Goal: Information Seeking & Learning: Learn about a topic

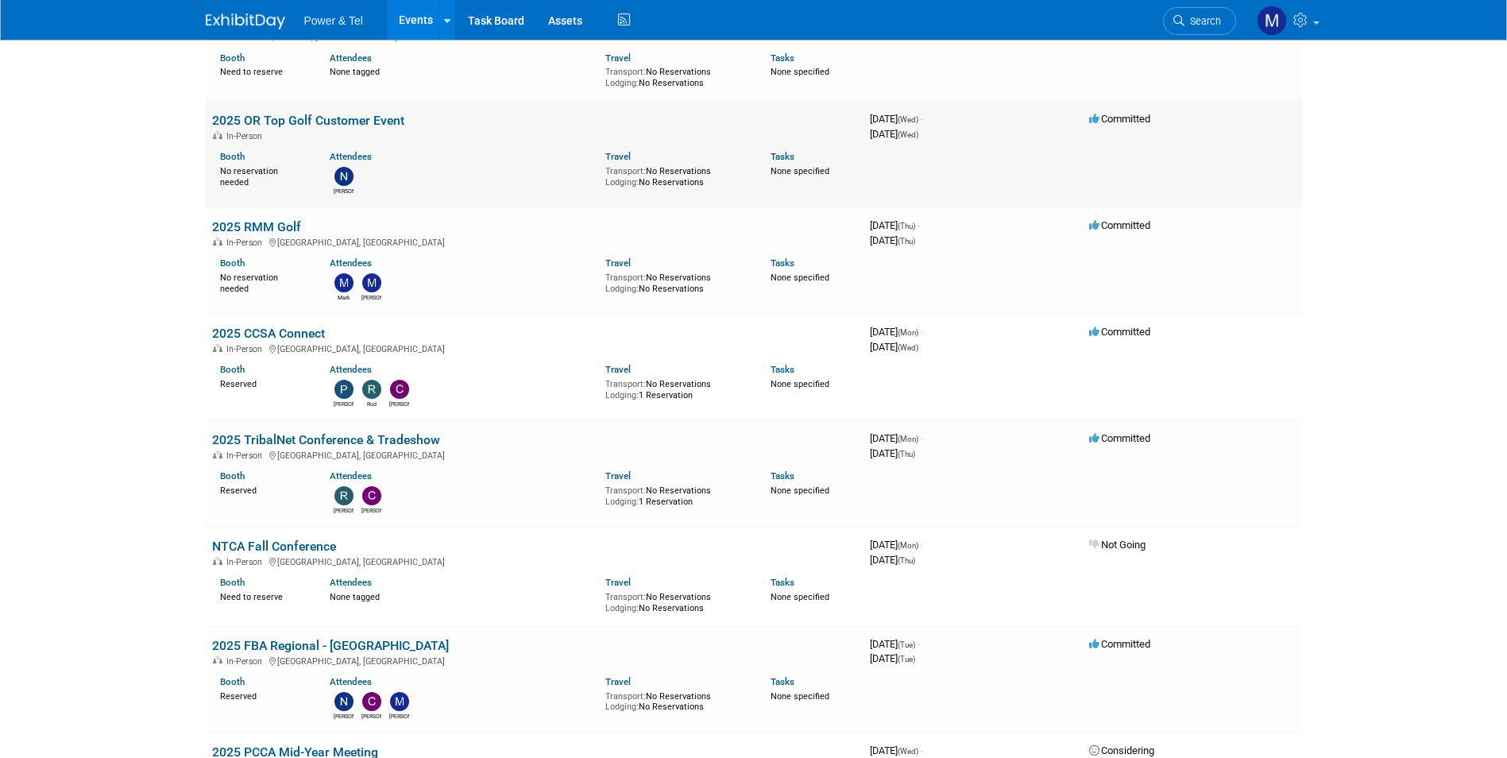
scroll to position [635, 0]
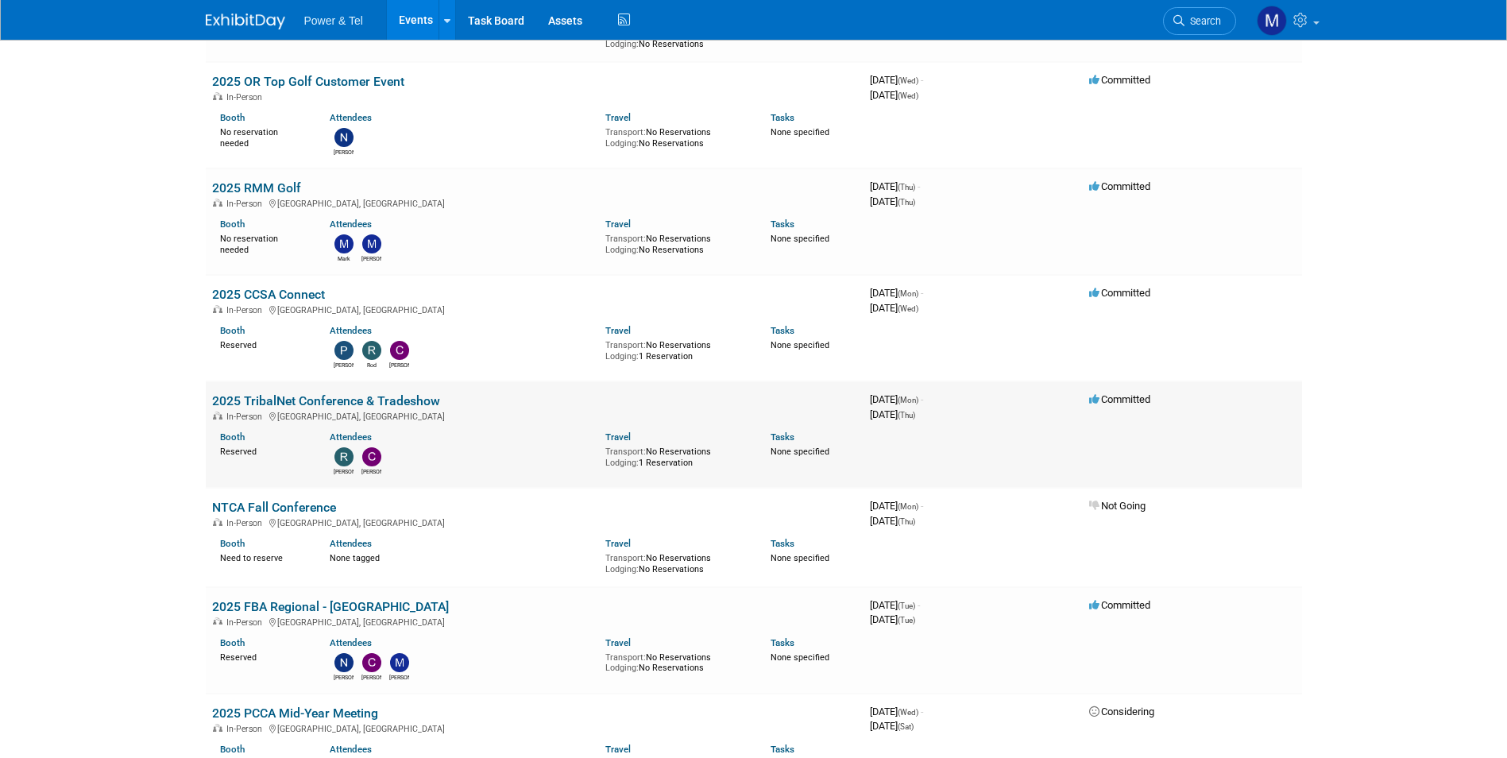
click at [366, 401] on link "2025 TribalNet Conference & Tradeshow" at bounding box center [326, 400] width 228 height 15
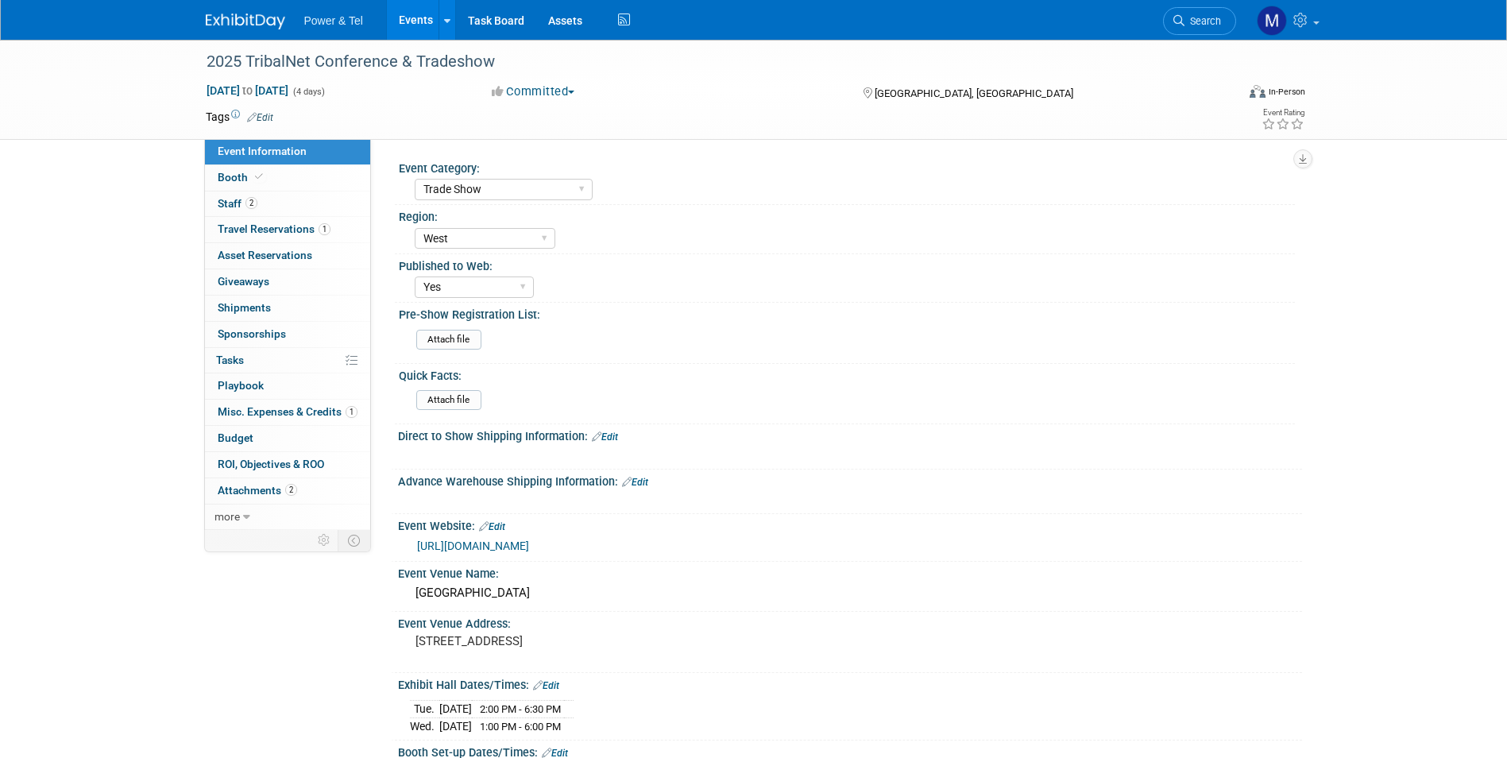
select select "Trade Show"
select select "West"
select select "Yes"
click at [335, 166] on link "Booth" at bounding box center [287, 177] width 165 height 25
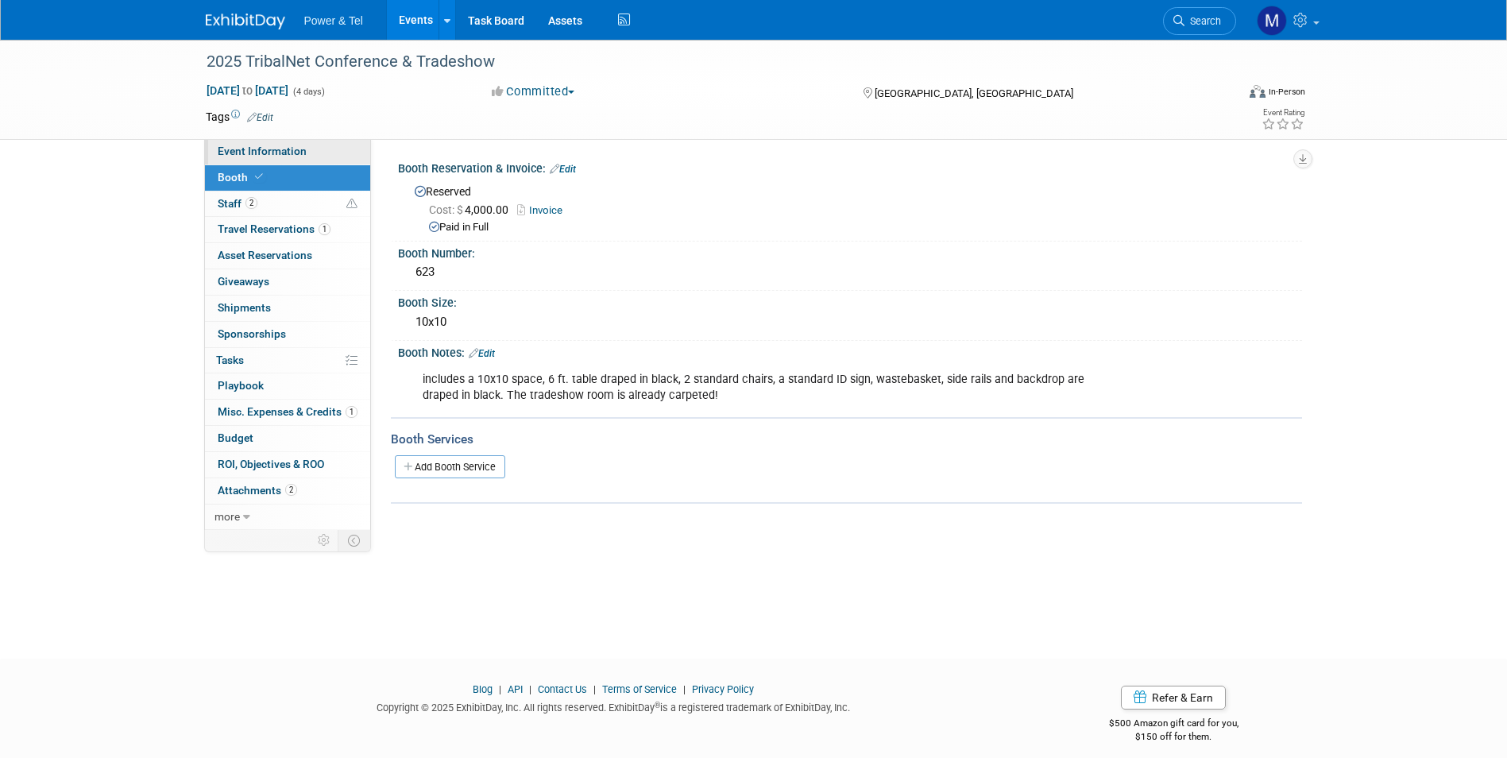
click at [325, 150] on link "Event Information" at bounding box center [287, 151] width 165 height 25
select select "Trade Show"
select select "West"
select select "Yes"
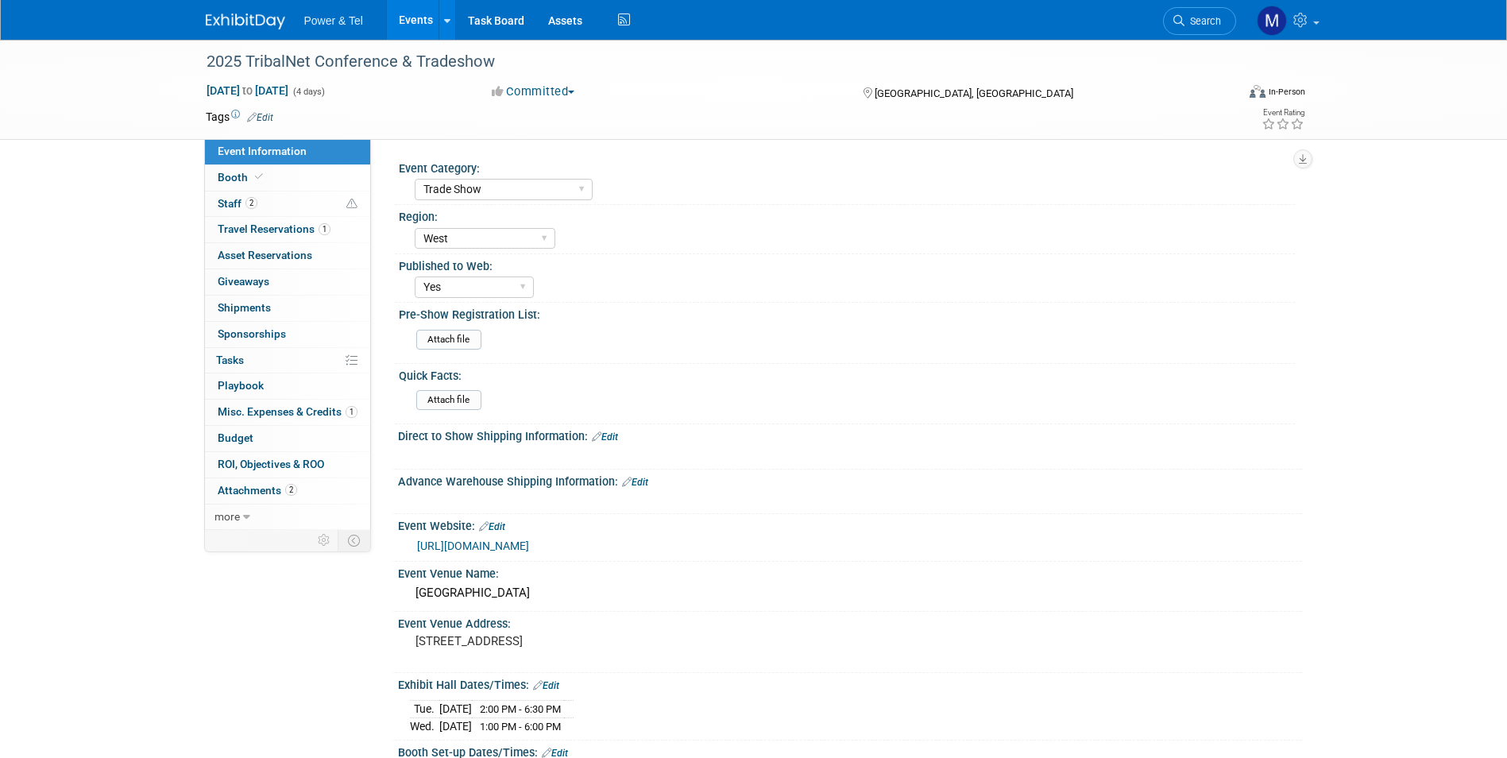
click at [529, 545] on link "https://tribalhub.com/events/tribalnet-conferences/2025-tribalnet-conference-tr…" at bounding box center [473, 545] width 112 height 13
click at [1206, 24] on span "Search" at bounding box center [1202, 21] width 37 height 12
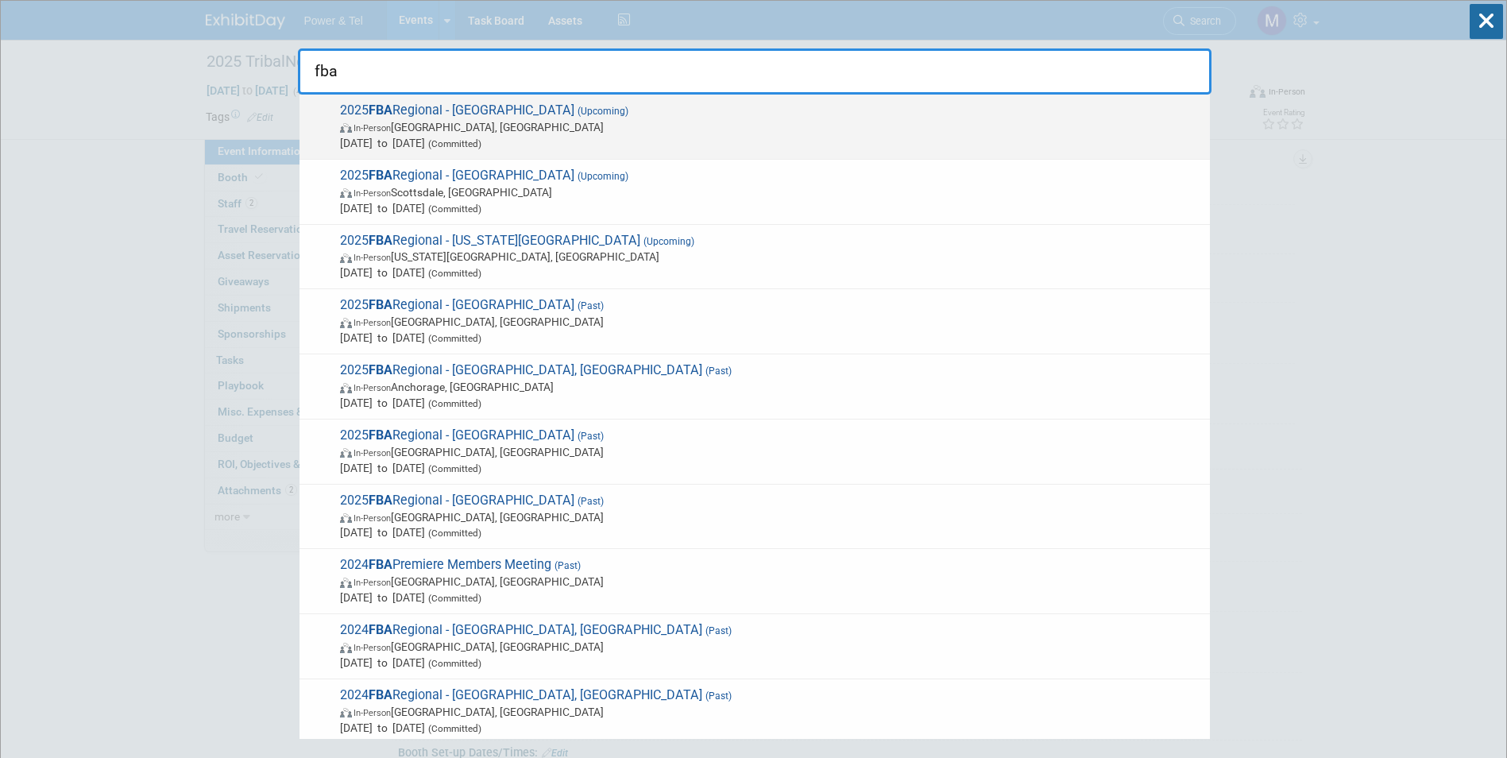
type input "fba"
click at [742, 115] on span "2025 FBA Regional - Spokane (Upcoming) In-Person Spokane, WA Sep 16, 2025 to Se…" at bounding box center [768, 126] width 867 height 48
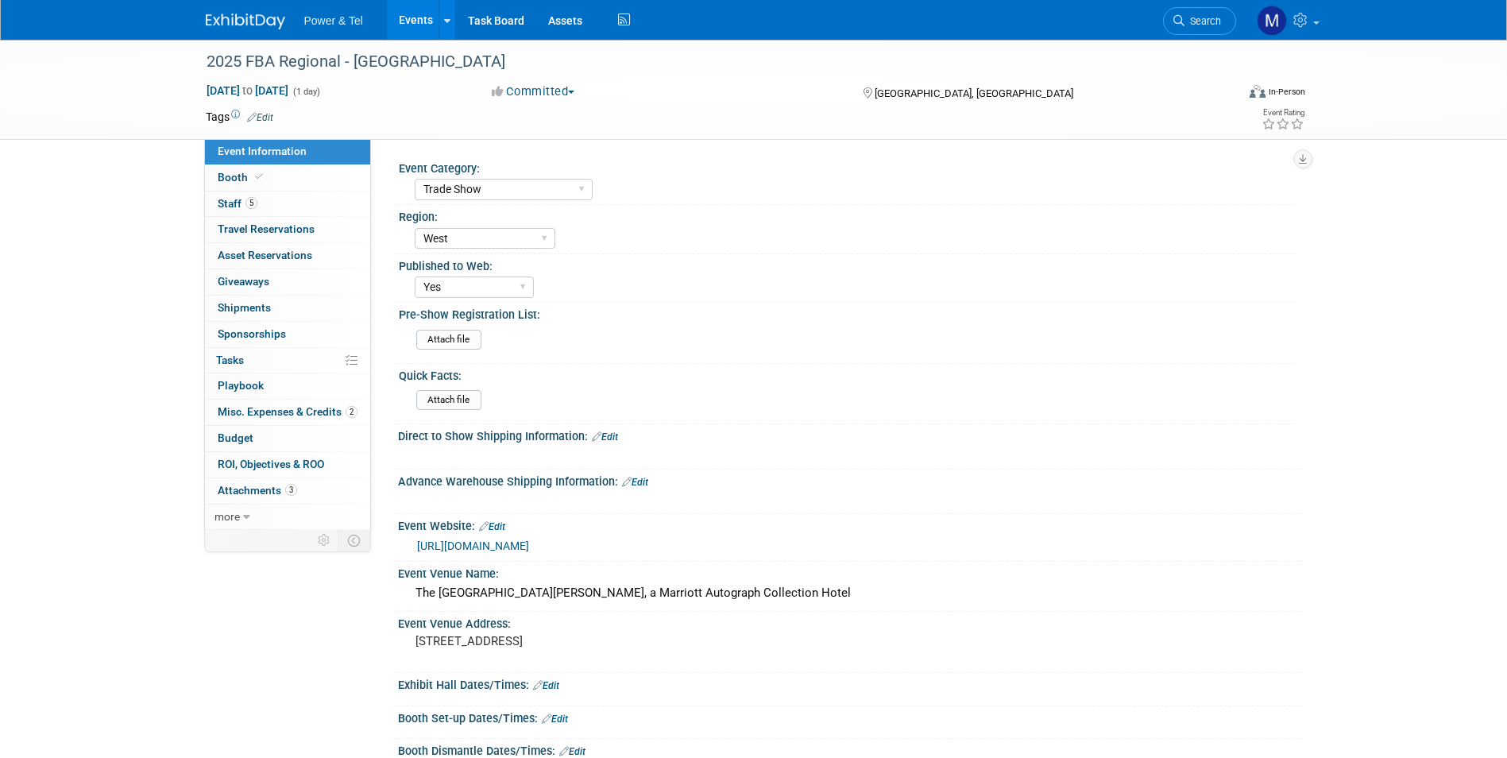
select select "Trade Show"
select select "West"
select select "Yes"
click at [326, 482] on link "3 Attachments 3" at bounding box center [287, 490] width 165 height 25
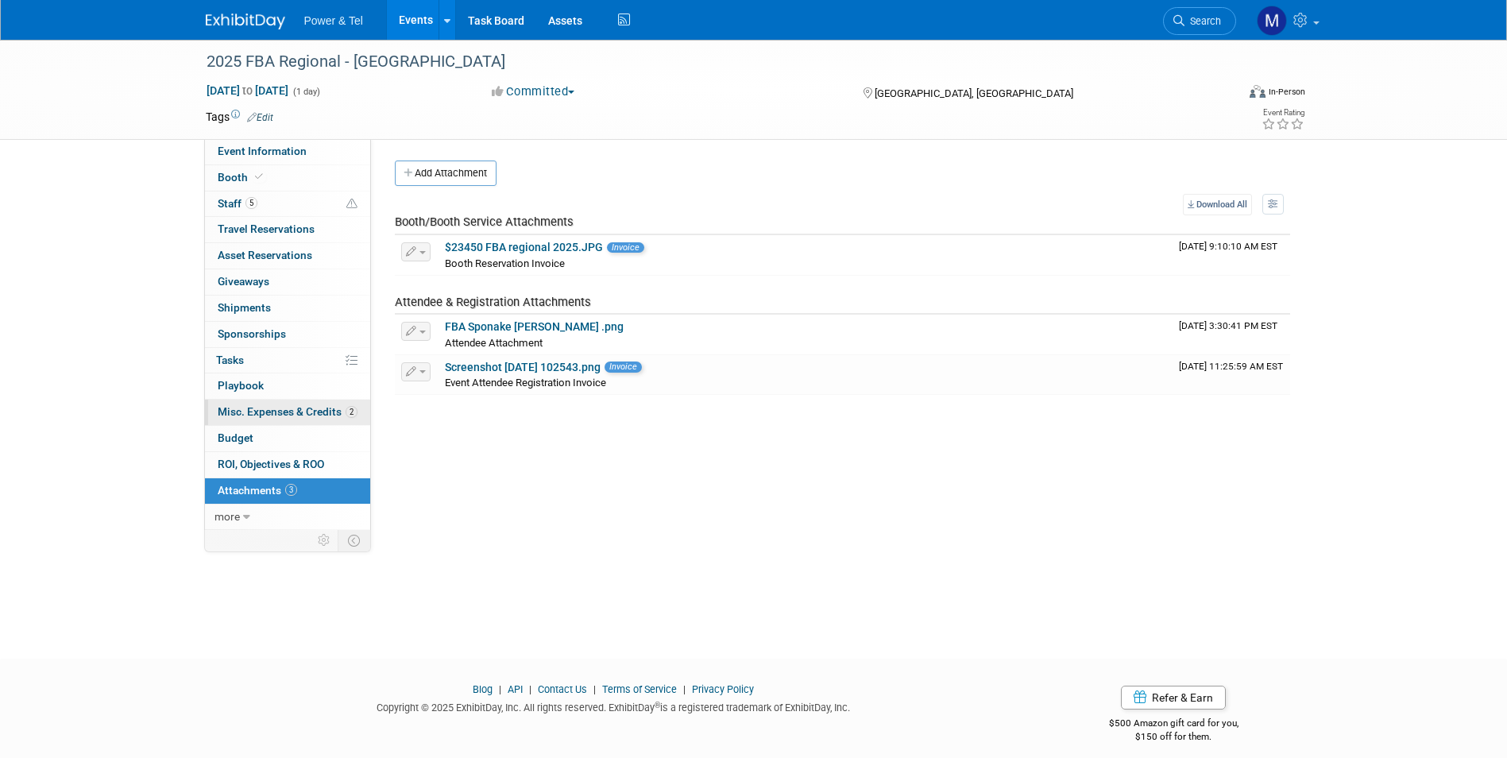
click at [320, 414] on span "Misc. Expenses & Credits 2" at bounding box center [288, 411] width 140 height 13
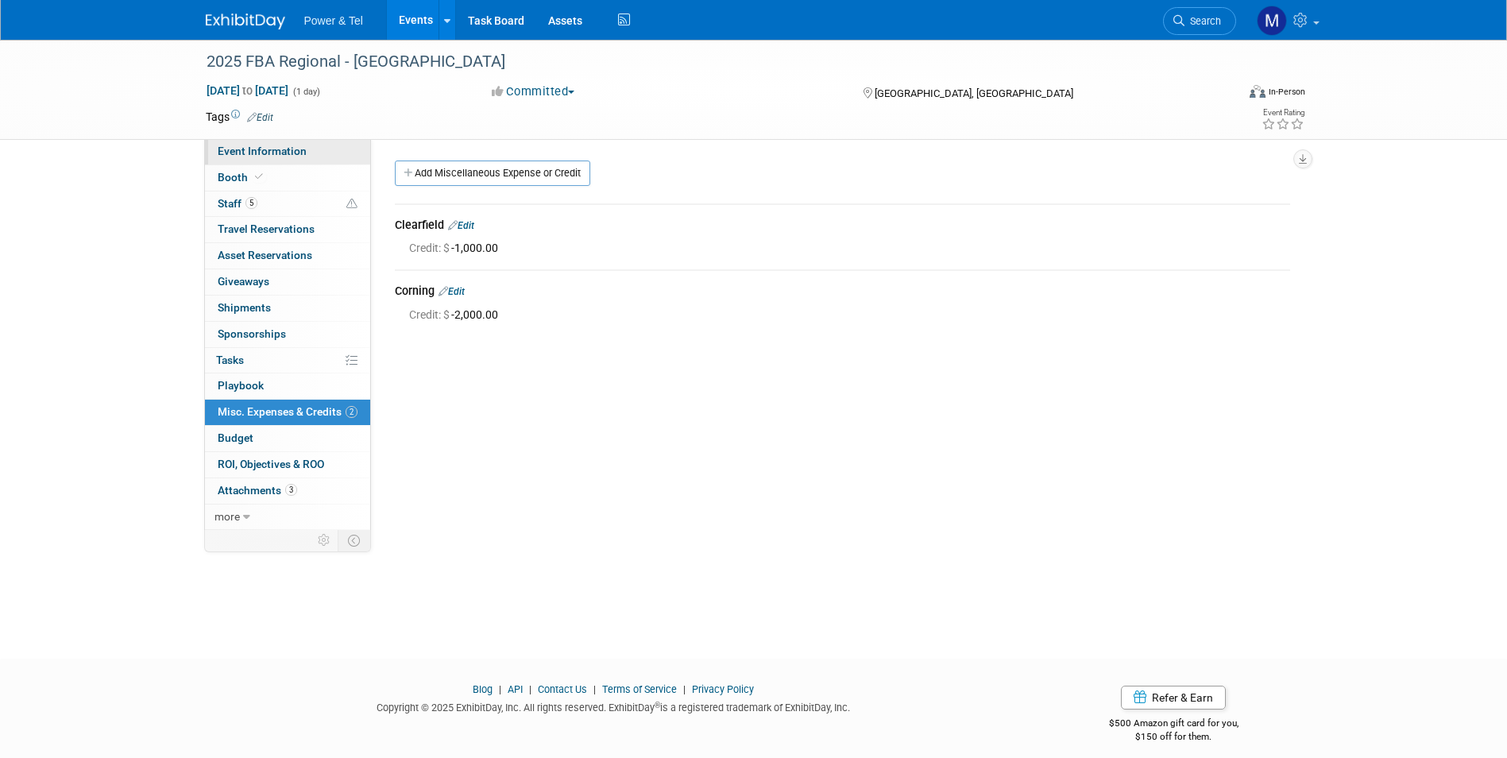
click at [319, 156] on link "Event Information" at bounding box center [287, 151] width 165 height 25
select select "Trade Show"
select select "West"
select select "Yes"
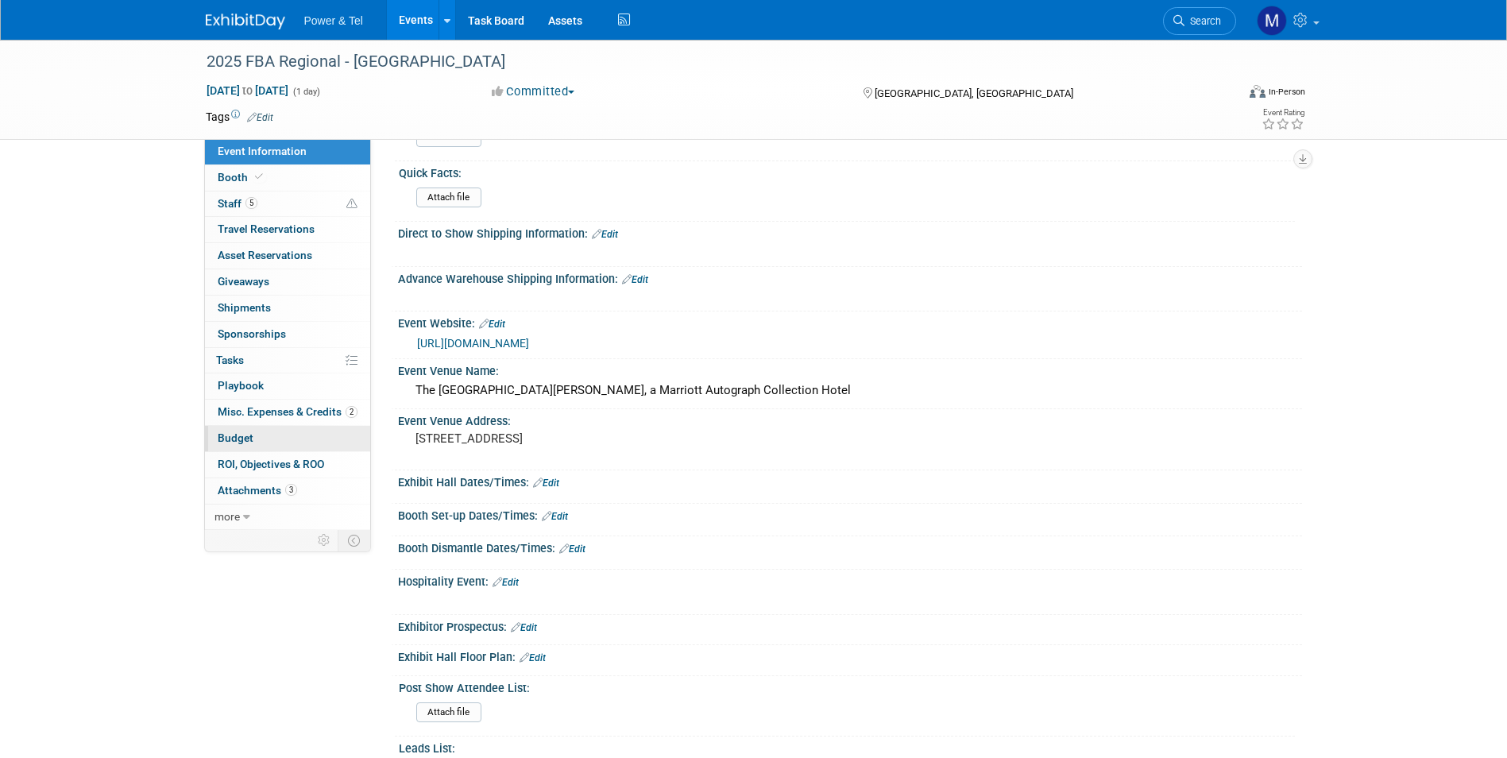
scroll to position [141, 0]
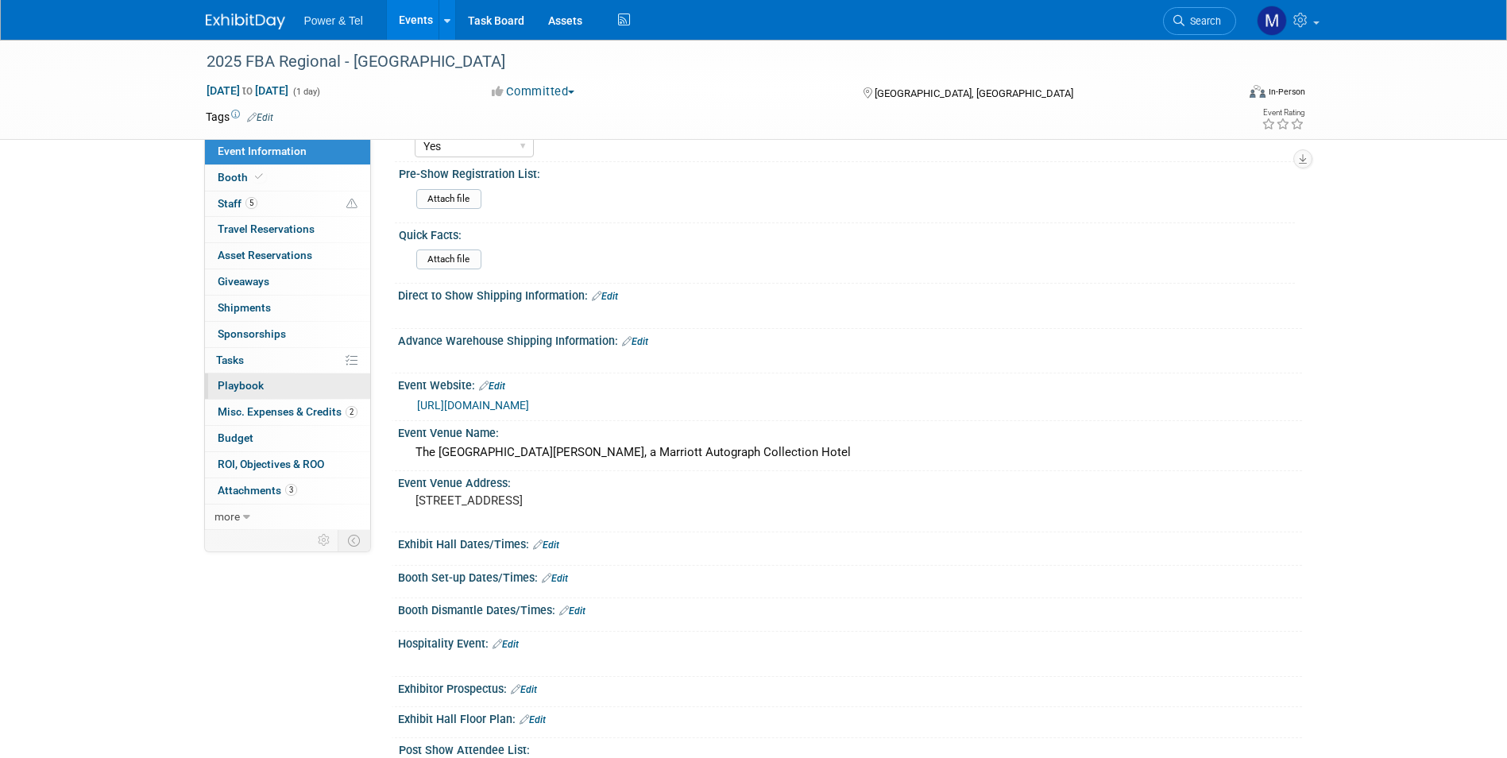
click at [325, 392] on link "0 Playbook 0" at bounding box center [287, 385] width 165 height 25
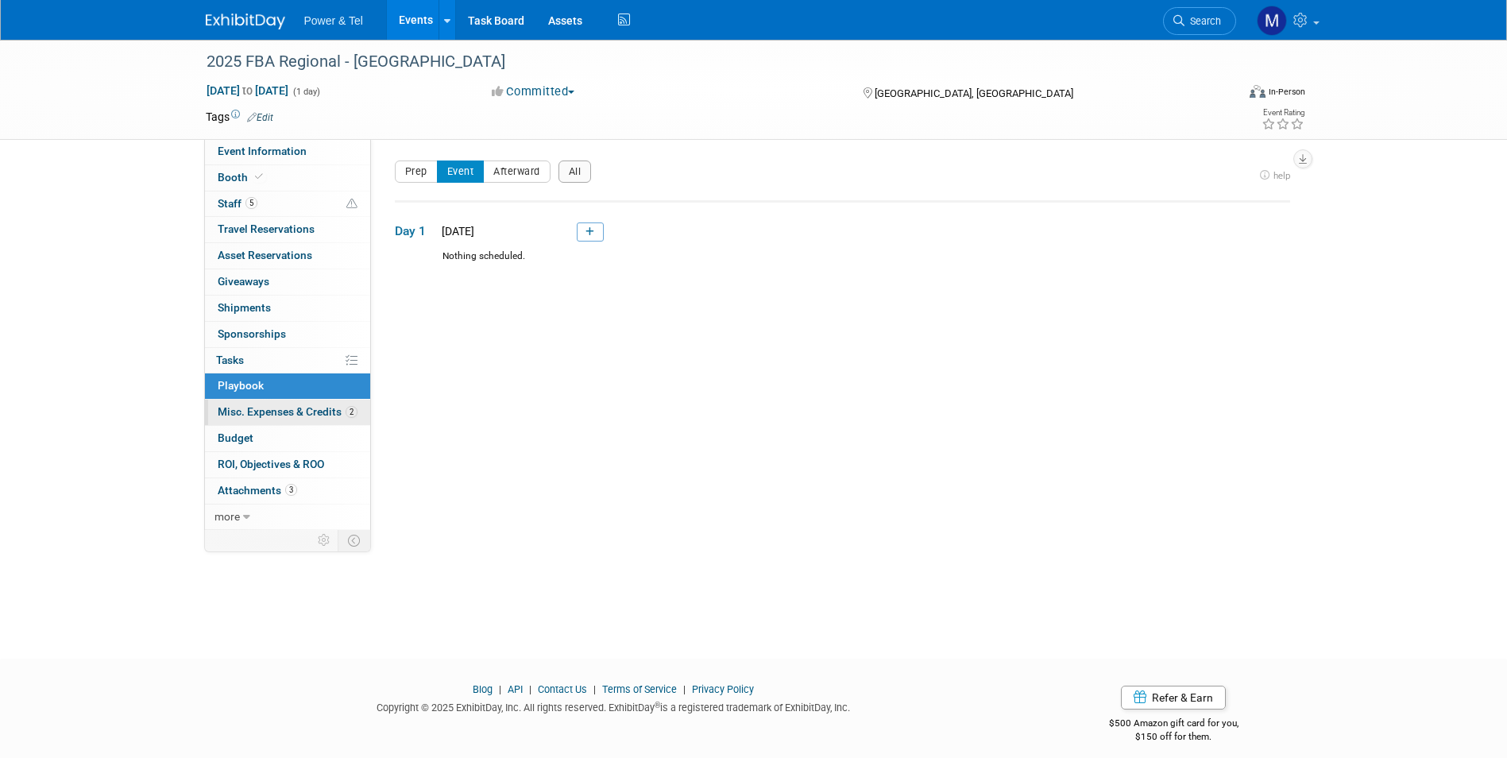
click at [315, 422] on link "2 Misc. Expenses & Credits 2" at bounding box center [287, 412] width 165 height 25
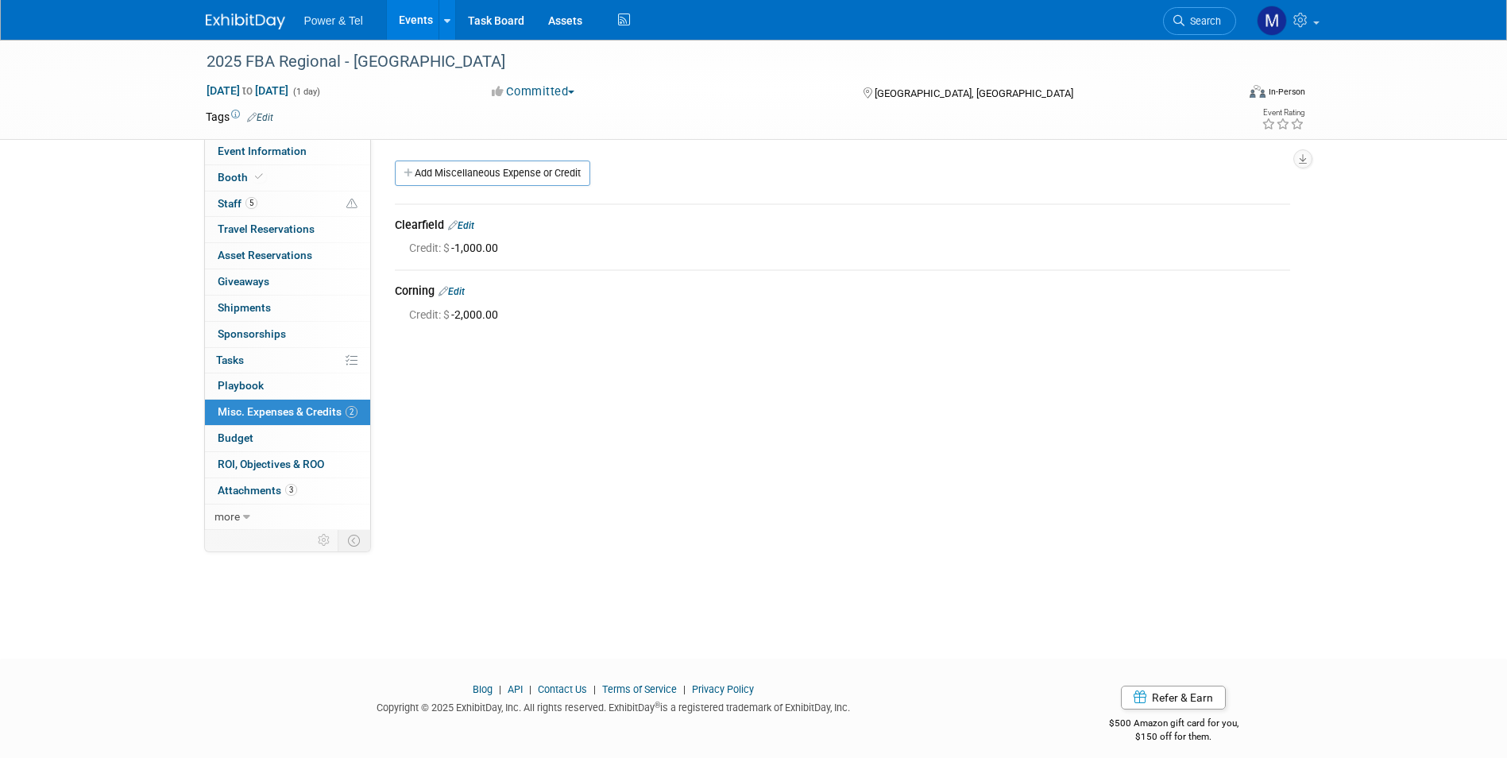
click at [218, 11] on link at bounding box center [255, 13] width 98 height 13
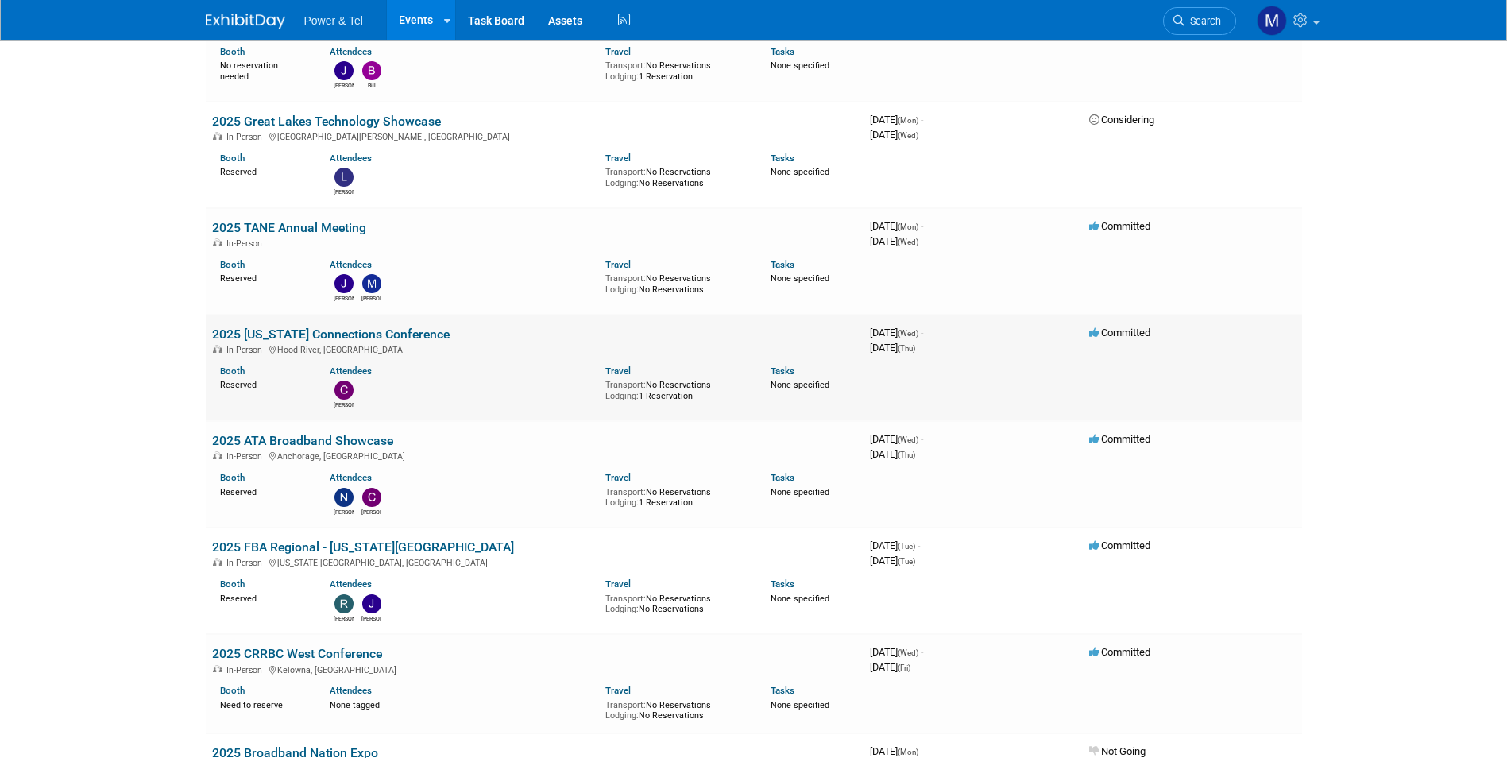
scroll to position [3813, 0]
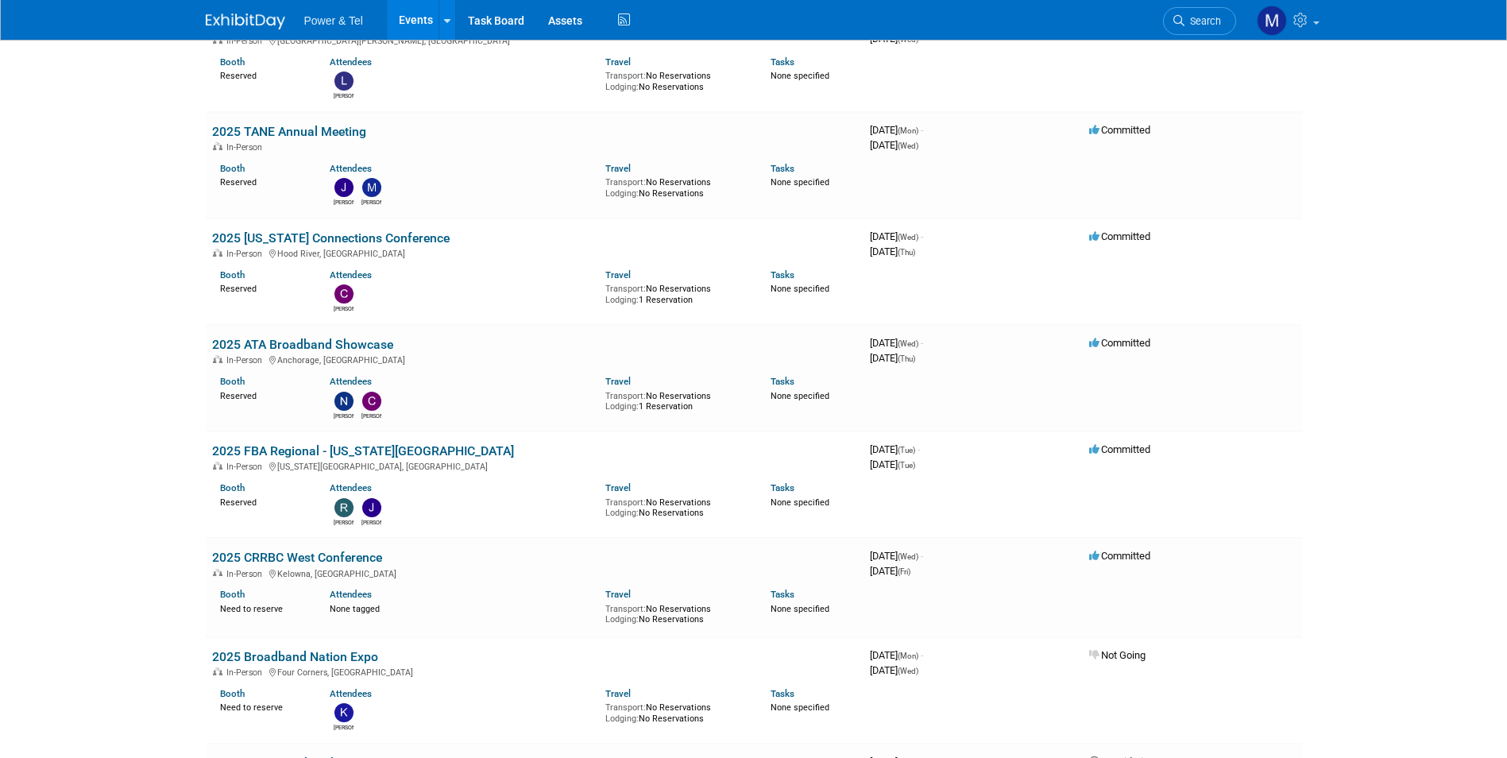
drag, startPoint x: 1198, startPoint y: 18, endPoint x: 1206, endPoint y: 20, distance: 8.1
click at [1198, 18] on span "Search" at bounding box center [1202, 21] width 37 height 12
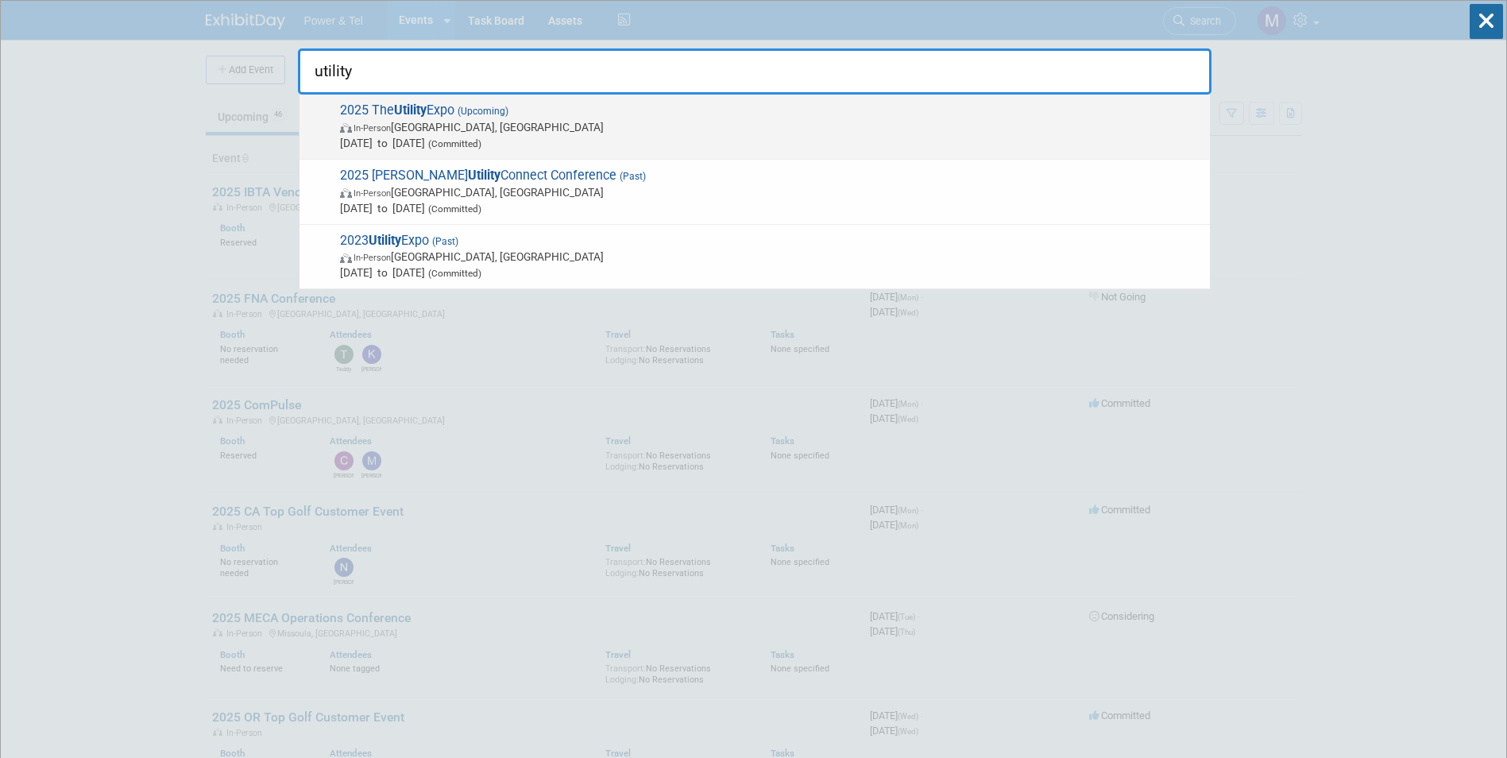
type input "utility"
click at [804, 133] on span "In-Person Louisville, KY" at bounding box center [771, 127] width 862 height 16
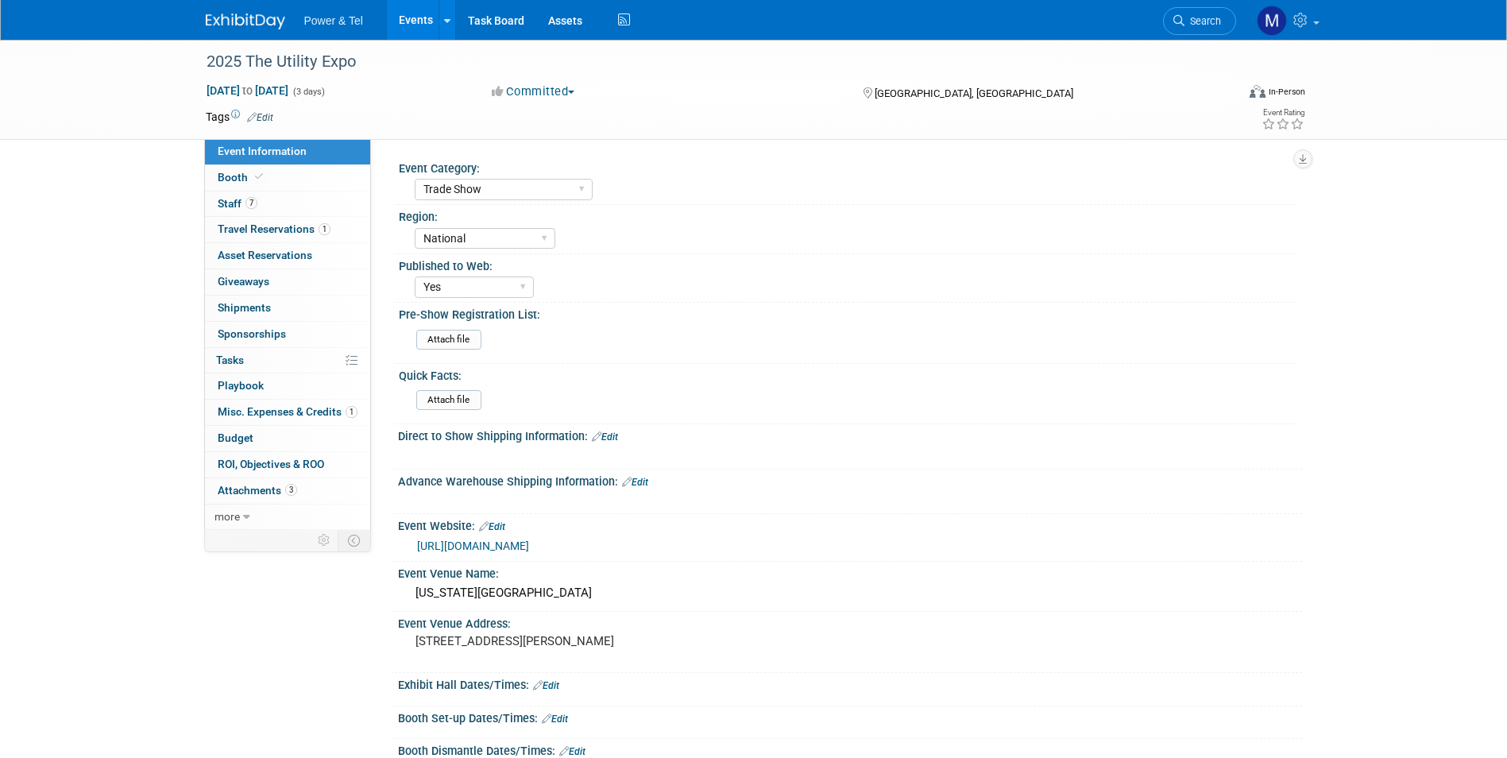
select select "Trade Show"
select select "National"
select select "Yes"
click at [304, 176] on link "Booth" at bounding box center [287, 177] width 165 height 25
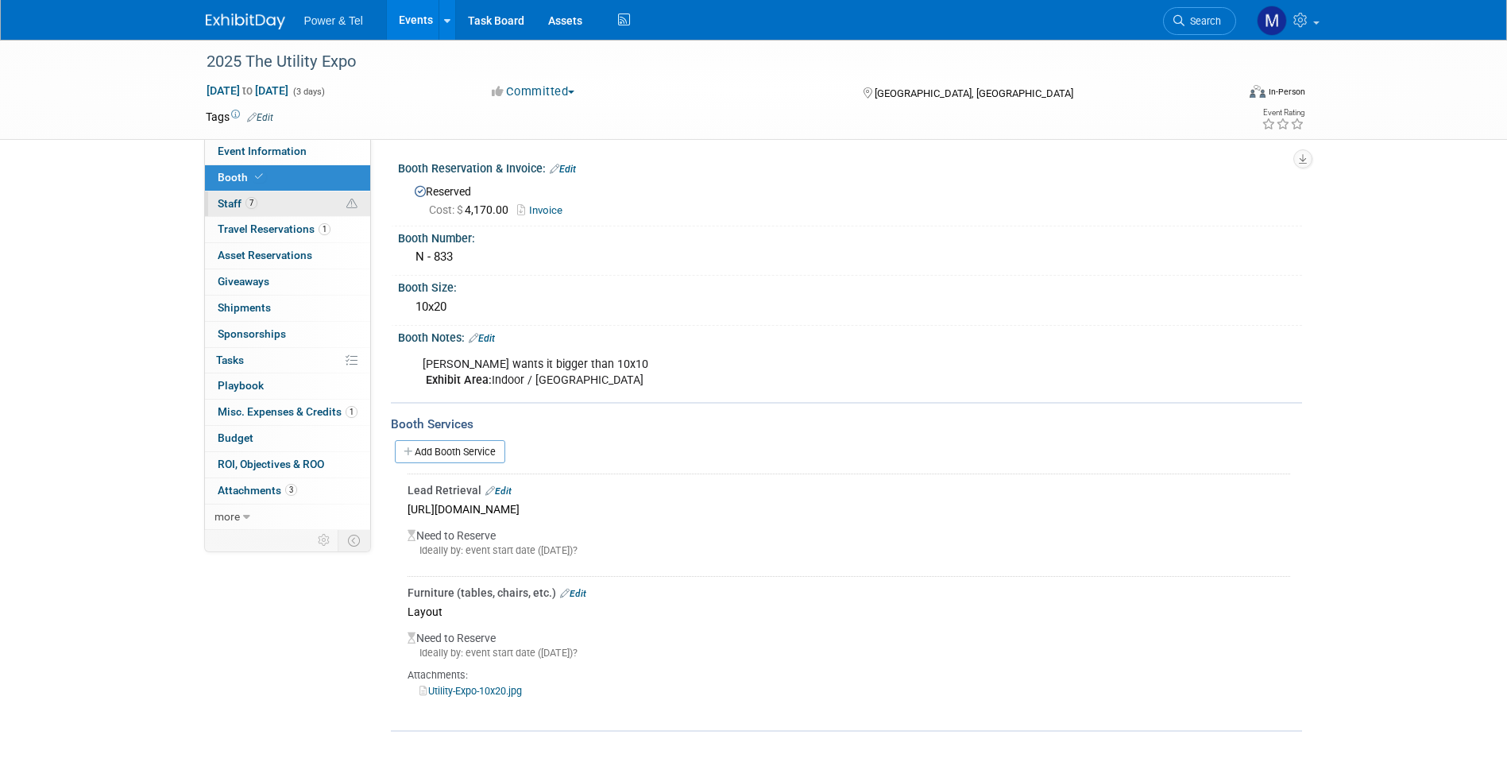
click at [311, 199] on link "7 Staff 7" at bounding box center [287, 203] width 165 height 25
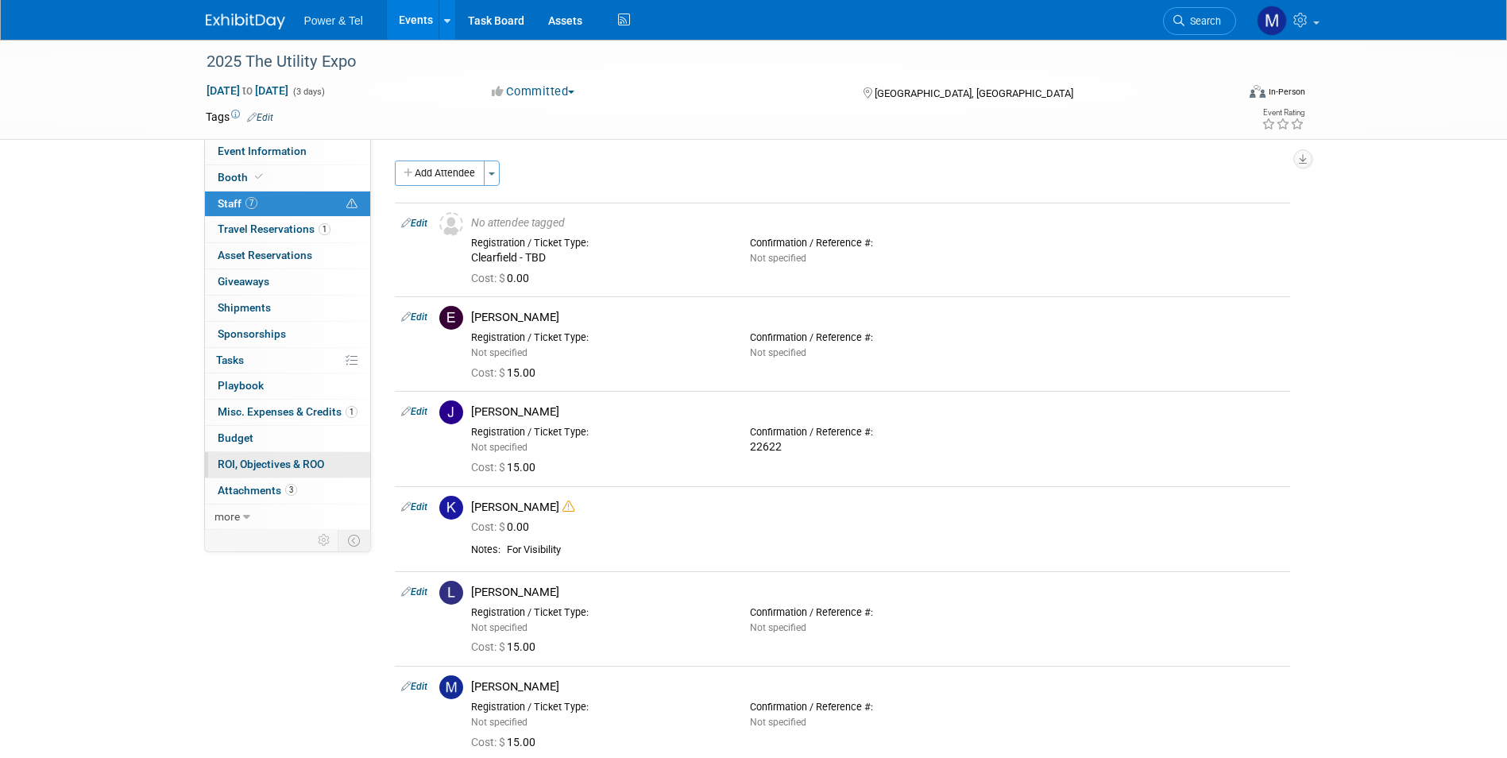
click at [341, 472] on link "0 ROI, Objectives & ROO 0" at bounding box center [287, 464] width 165 height 25
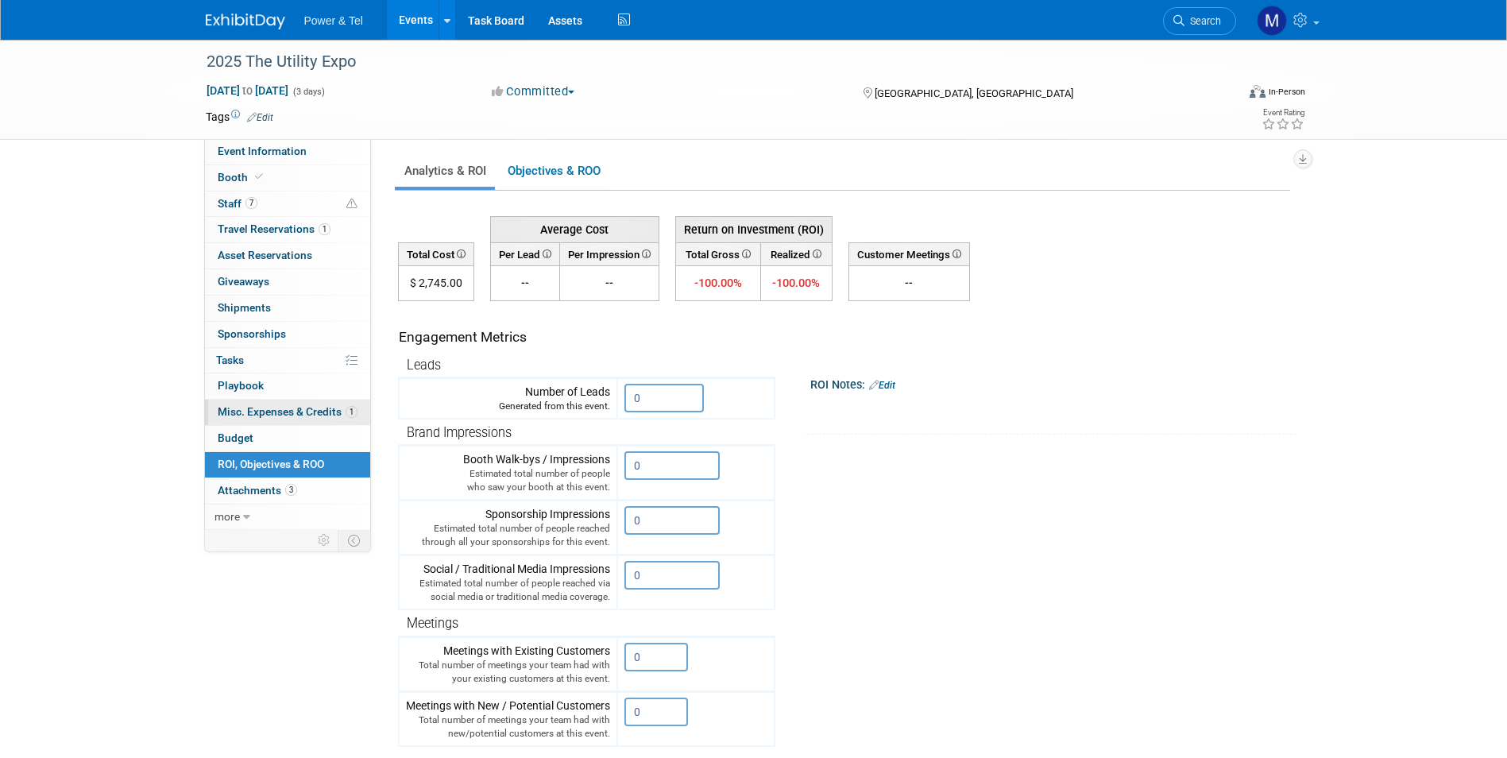
click at [336, 406] on span "Misc. Expenses & Credits 1" at bounding box center [288, 411] width 140 height 13
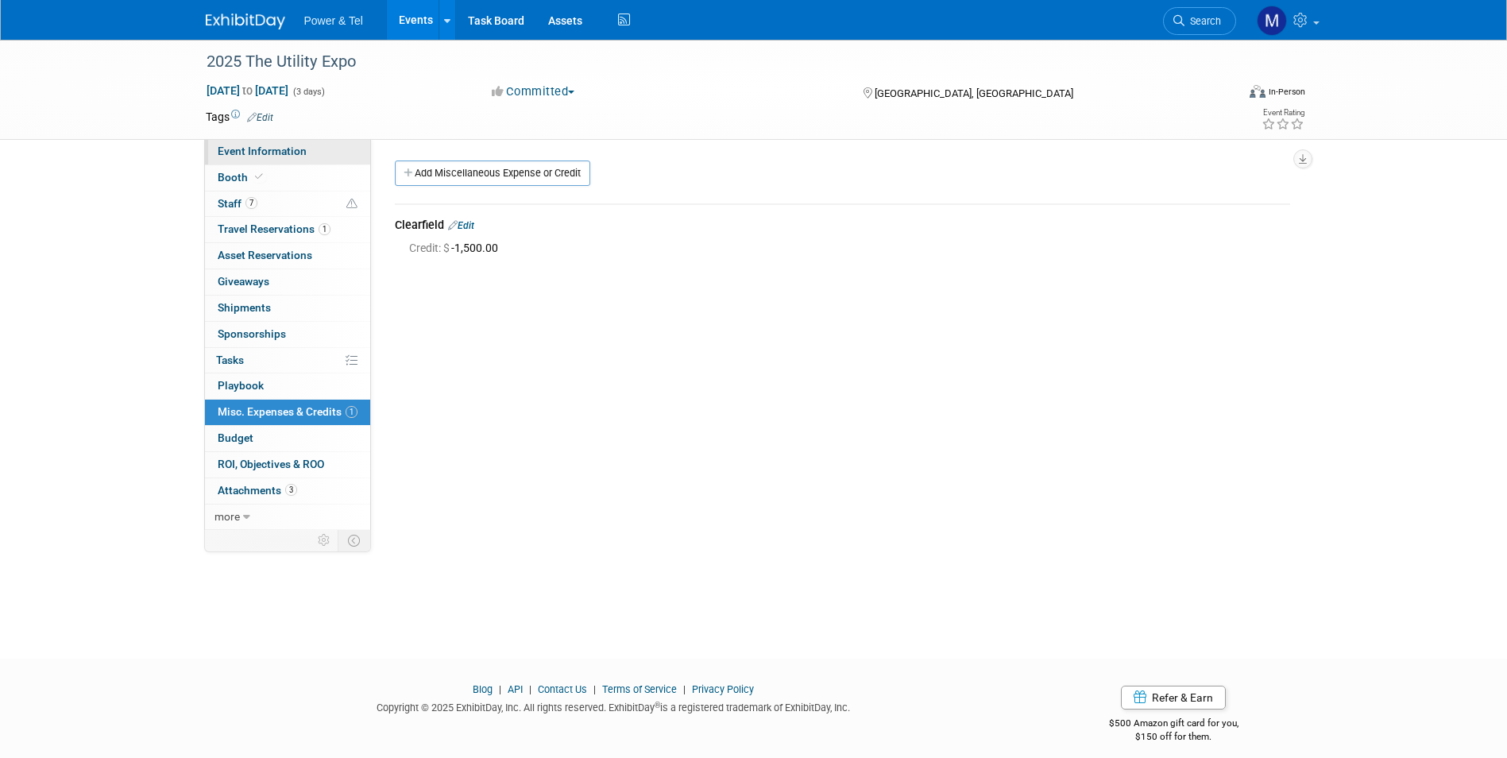
click at [277, 146] on span "Event Information" at bounding box center [262, 151] width 89 height 13
select select "Trade Show"
select select "National"
select select "Yes"
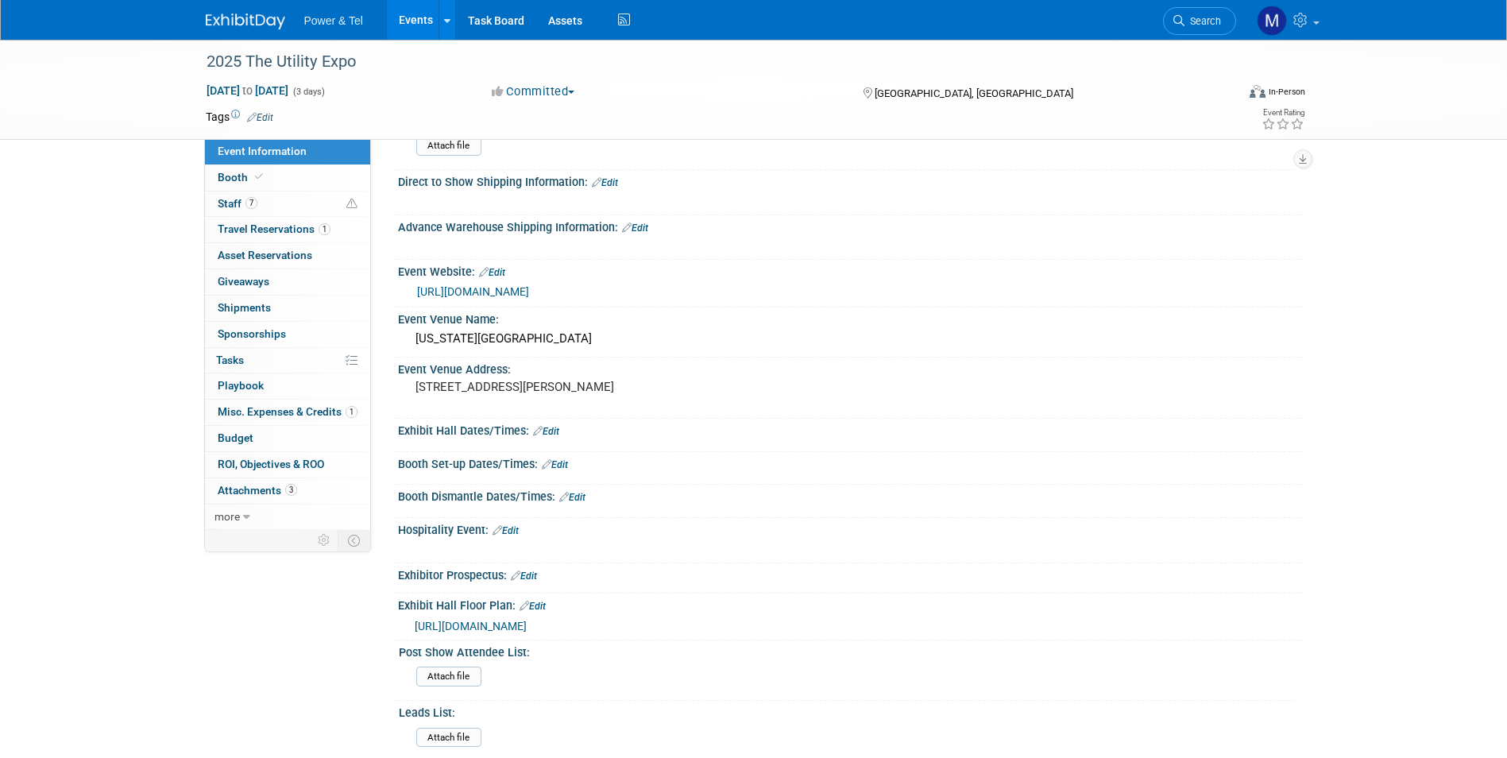
scroll to position [318, 0]
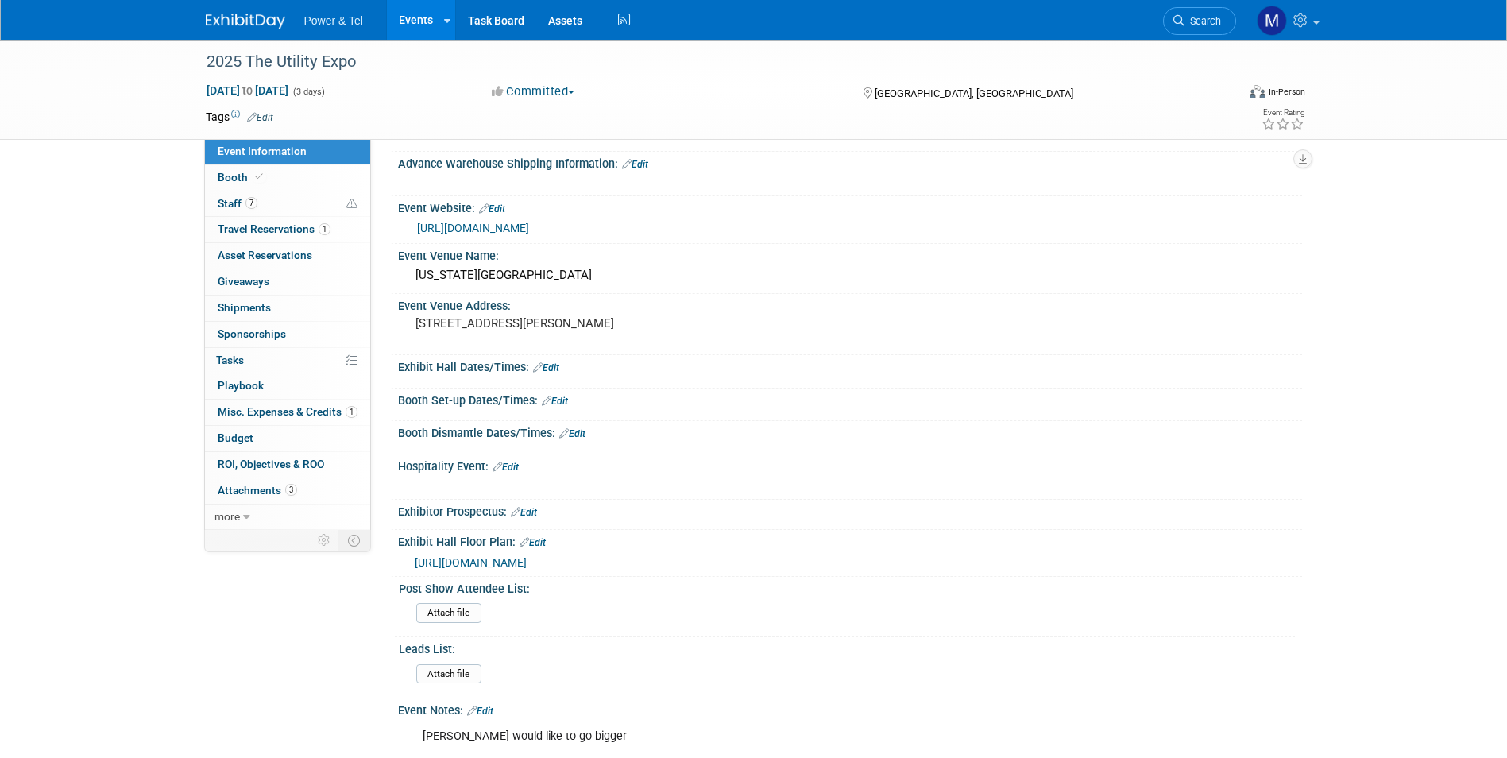
drag, startPoint x: 584, startPoint y: 222, endPoint x: 404, endPoint y: 237, distance: 180.2
click at [404, 237] on div "[URL][DOMAIN_NAME]" at bounding box center [850, 227] width 904 height 24
copy link "[URL][DOMAIN_NAME]"
drag, startPoint x: 113, startPoint y: 745, endPoint x: 177, endPoint y: 662, distance: 104.7
click at [116, 744] on div "2025 The Utility Expo [DATE] to [DATE] (3 days) [DATE] to [DATE] Committed Comm…" at bounding box center [753, 256] width 1507 height 1068
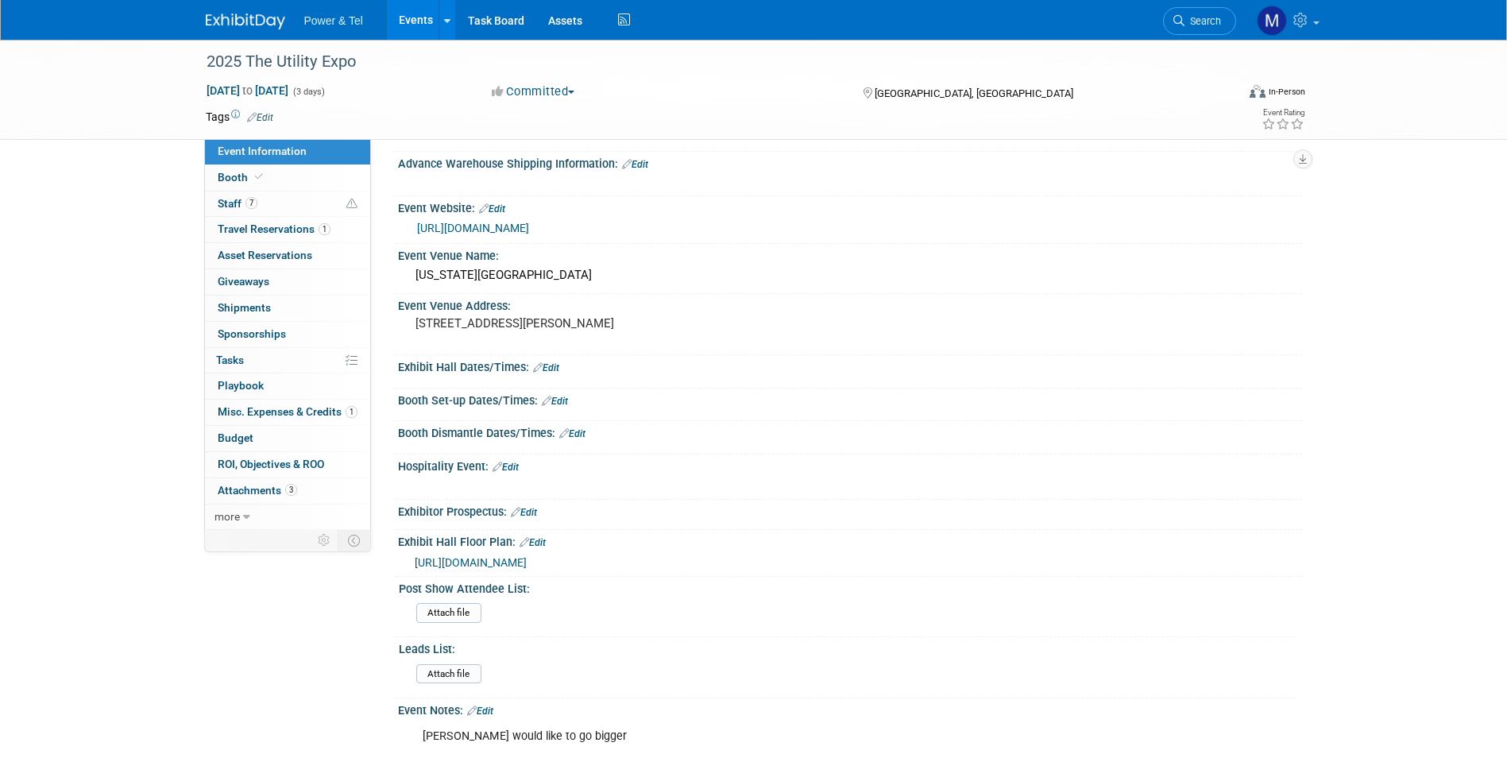
click at [180, 647] on div "2025 The Utility Expo [DATE] to [DATE] (3 days) [DATE] to [DATE] Committed Comm…" at bounding box center [753, 256] width 1507 height 1068
click at [293, 495] on span "Attachments 3" at bounding box center [257, 490] width 79 height 13
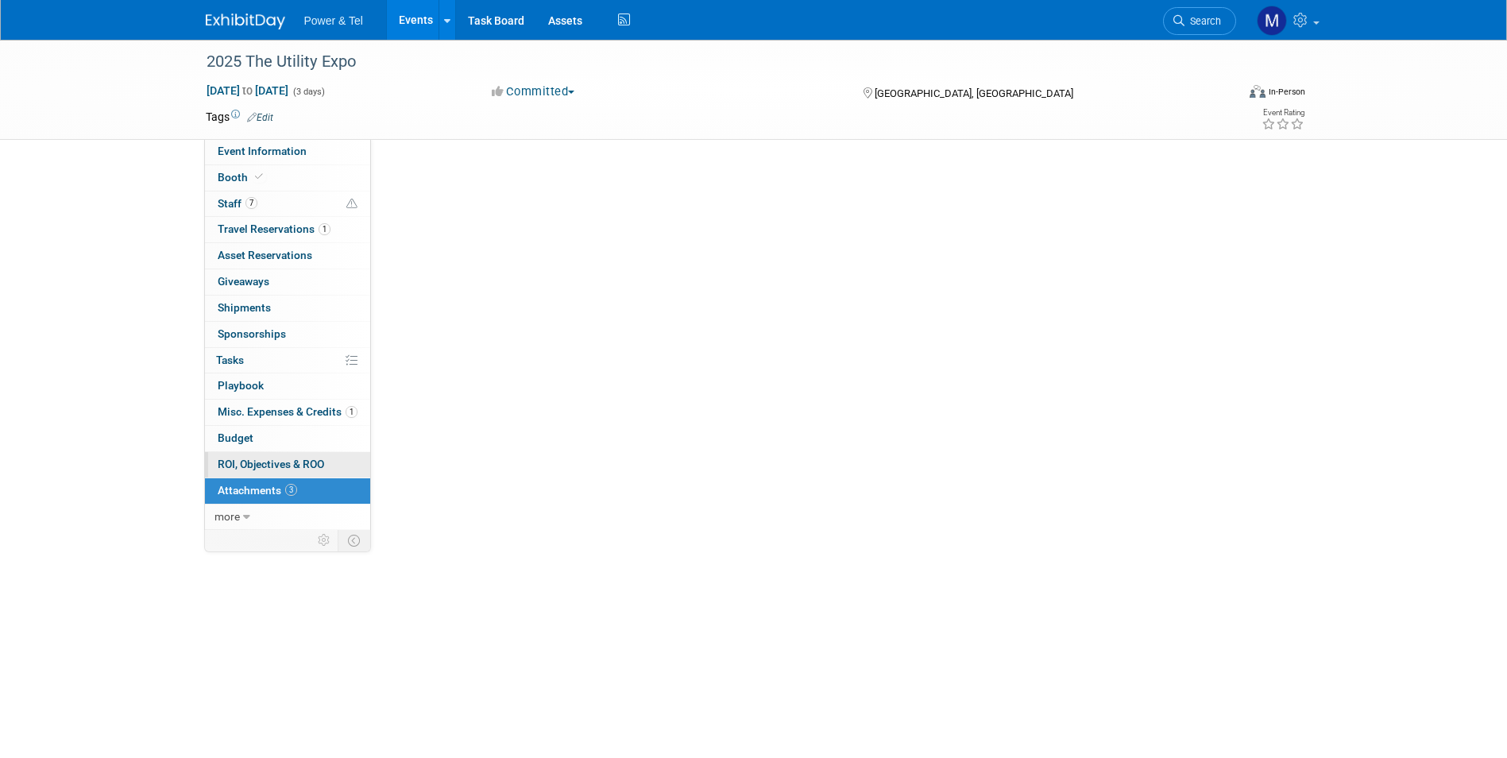
scroll to position [0, 0]
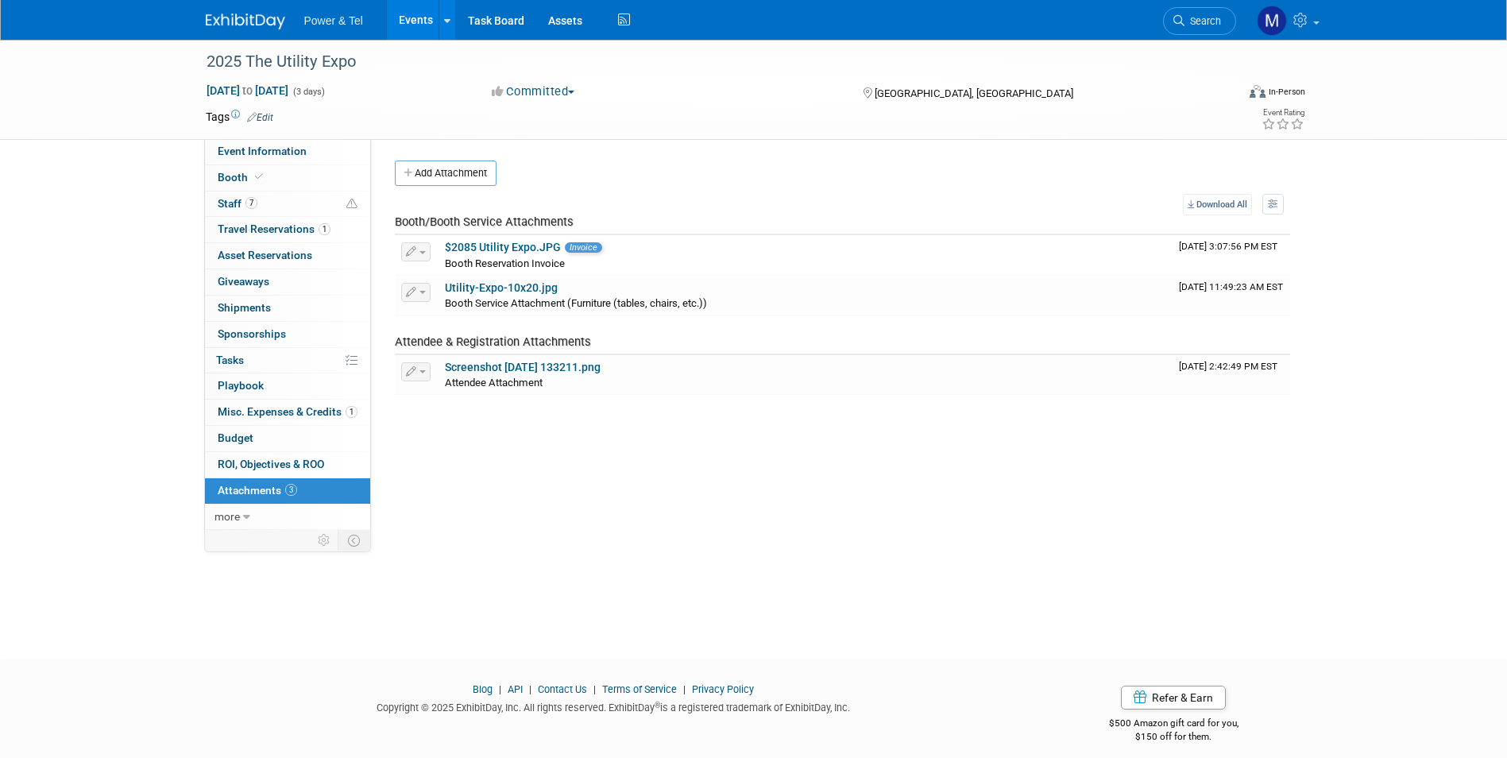
click at [328, 404] on link "1 Misc. Expenses & Credits 1" at bounding box center [287, 412] width 165 height 25
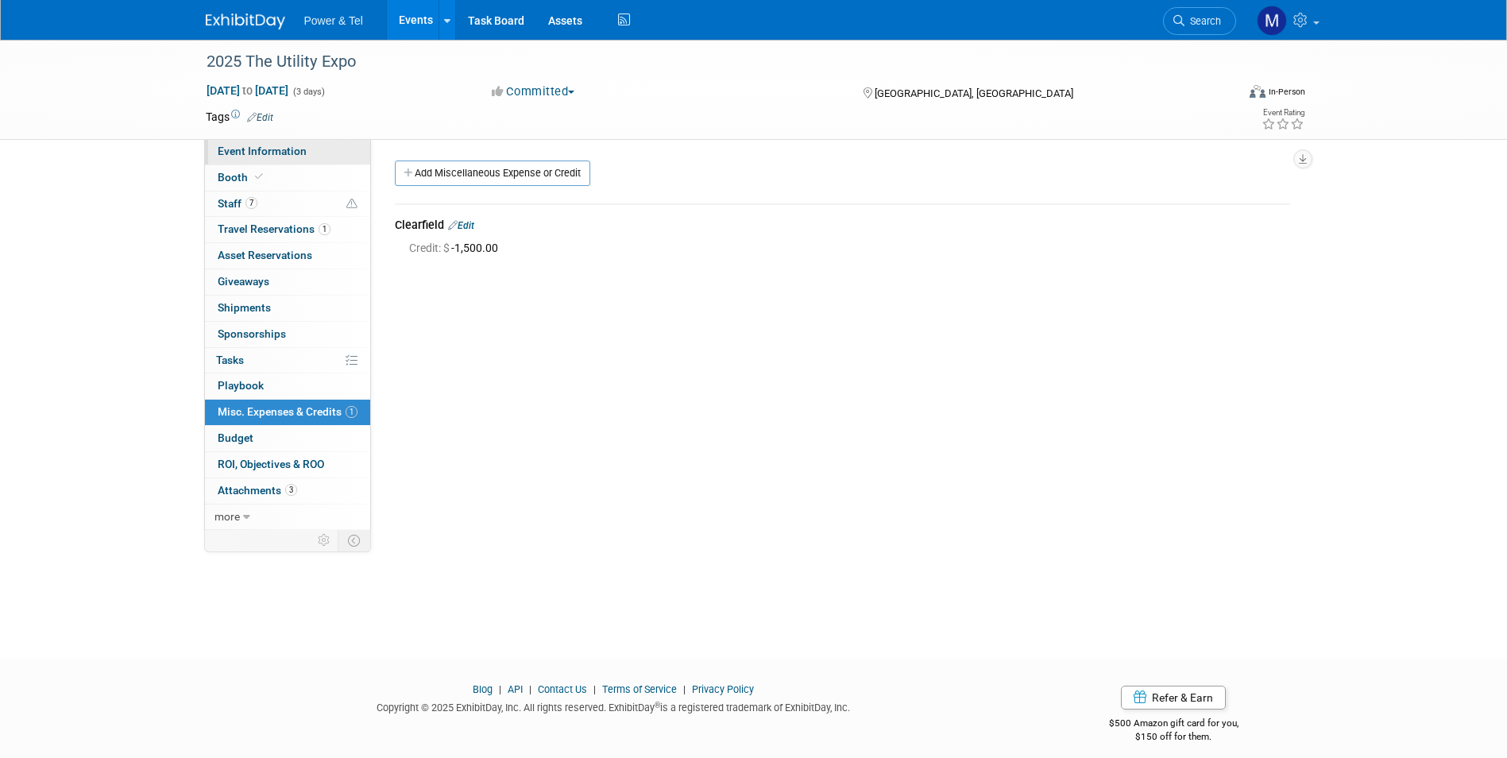
click at [299, 153] on span "Event Information" at bounding box center [262, 151] width 89 height 13
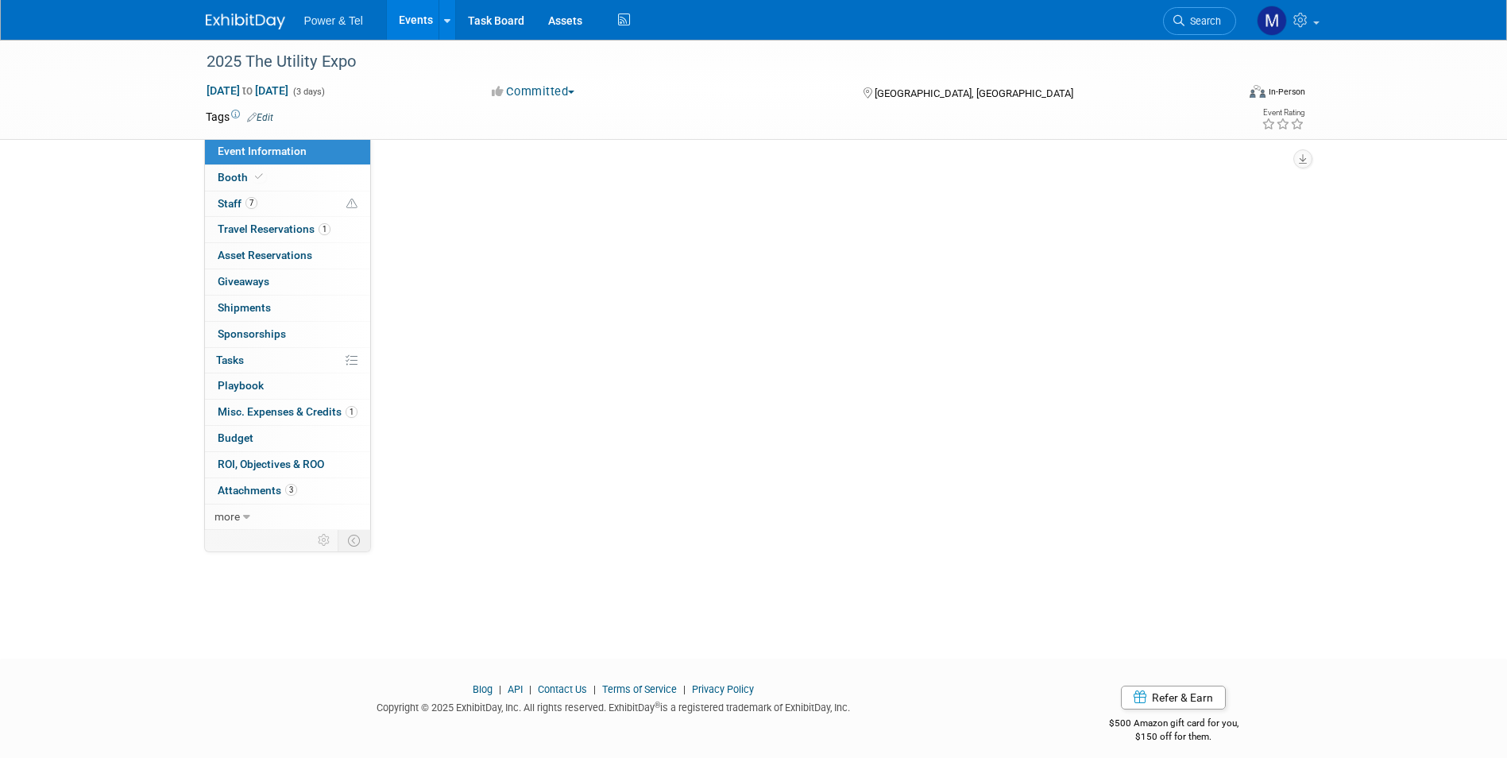
select select "Trade Show"
select select "National"
select select "Yes"
